Goal: Information Seeking & Learning: Learn about a topic

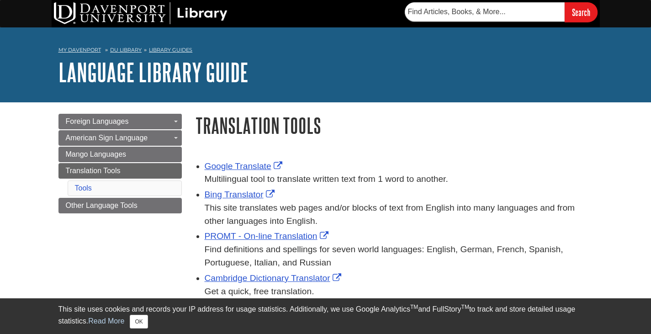
scroll to position [46, 0]
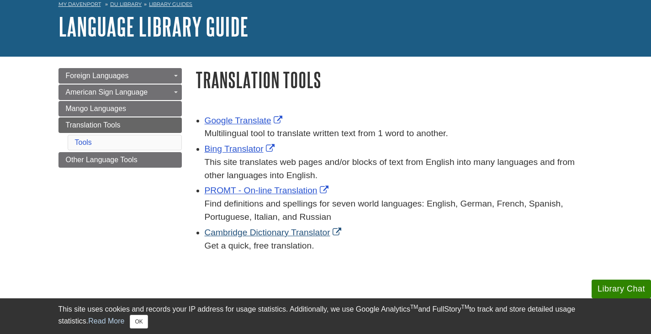
drag, startPoint x: 201, startPoint y: 231, endPoint x: 288, endPoint y: 233, distance: 86.9
click at [288, 233] on ul "Google Translate Multilingual tool to translate written text from 1 word to ano…" at bounding box center [395, 182] width 398 height 141
copy link "Cambridge Dictionary"
drag, startPoint x: 195, startPoint y: 203, endPoint x: 341, endPoint y: 257, distance: 155.5
click at [341, 257] on div "Google Translate Multilingual tool to translate written text from 1 word to ano…" at bounding box center [395, 189] width 398 height 155
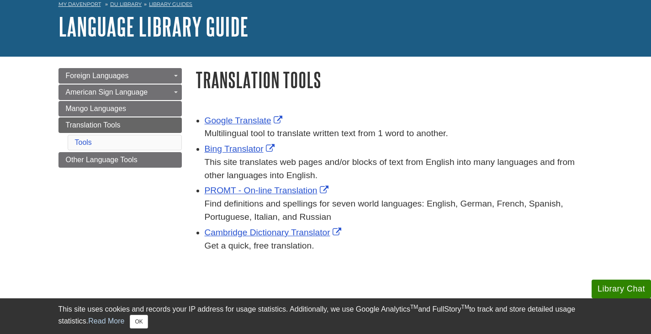
click at [341, 258] on div "Google Translate Multilingual tool to translate written text from 1 word to ano…" at bounding box center [395, 189] width 398 height 155
drag, startPoint x: 165, startPoint y: 183, endPoint x: 155, endPoint y: 170, distance: 17.0
click at [155, 166] on div "Menu Foreign Languages Toggle Dropdown [DEMOGRAPHIC_DATA] French German Italian…" at bounding box center [326, 166] width 549 height 219
click at [176, 187] on div "Menu Foreign Languages Toggle Dropdown [DEMOGRAPHIC_DATA] French German Italian…" at bounding box center [120, 129] width 137 height 123
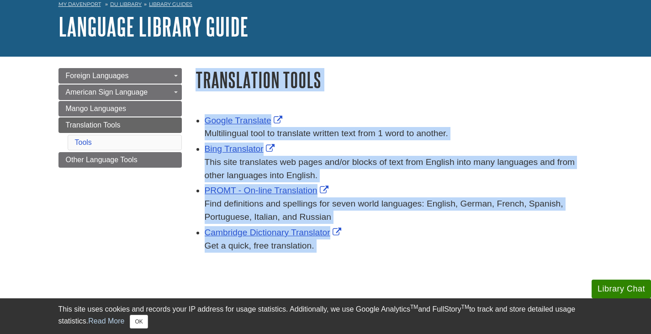
drag, startPoint x: 176, startPoint y: 189, endPoint x: 373, endPoint y: 282, distance: 218.4
click at [373, 282] on body "Library Chat This site uses cookies and records your IP address for usage stati…" at bounding box center [325, 236] width 651 height 565
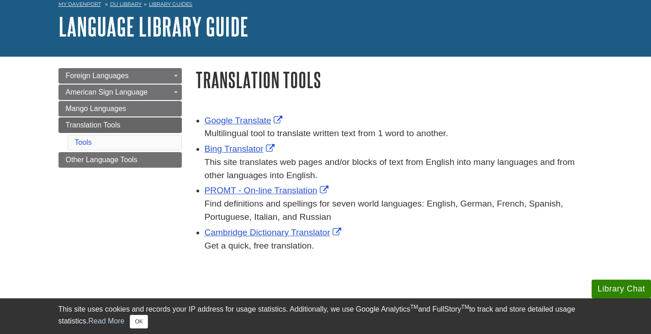
click at [128, 142] on div "Menu Foreign Languages Toggle Dropdown [DEMOGRAPHIC_DATA] French German Italian…" at bounding box center [326, 166] width 549 height 219
click at [166, 199] on div "Menu Foreign Languages Toggle Dropdown [DEMOGRAPHIC_DATA] French German Italian…" at bounding box center [326, 166] width 549 height 219
click at [166, 201] on div "Menu Foreign Languages Toggle Dropdown [DEMOGRAPHIC_DATA] French German Italian…" at bounding box center [326, 166] width 549 height 219
click at [170, 206] on div "Menu Foreign Languages Toggle Dropdown [DEMOGRAPHIC_DATA] French German Italian…" at bounding box center [326, 166] width 549 height 219
click at [241, 120] on link "Google Translate" at bounding box center [245, 121] width 80 height 10
